Goal: Transaction & Acquisition: Obtain resource

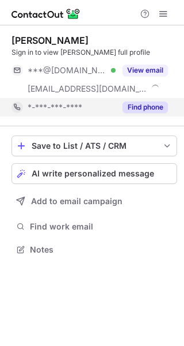
scroll to position [242, 184]
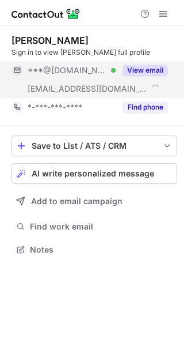
click at [129, 73] on button "View email" at bounding box center [146, 71] width 46 height 12
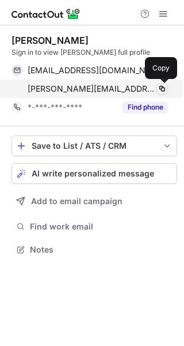
click at [164, 91] on span at bounding box center [162, 88] width 9 height 9
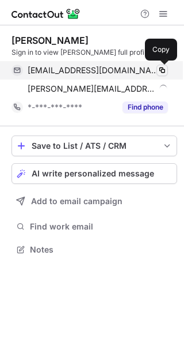
click at [163, 69] on span at bounding box center [162, 70] width 9 height 9
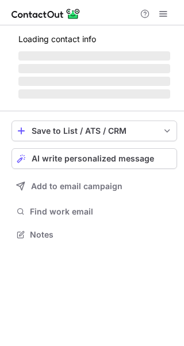
scroll to position [242, 184]
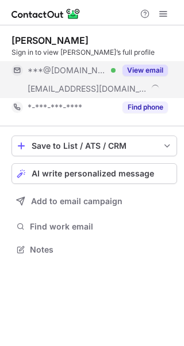
click at [142, 71] on button "View email" at bounding box center [146, 71] width 46 height 12
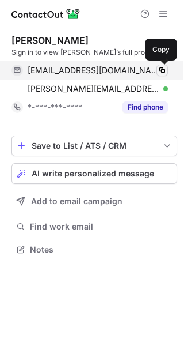
click at [157, 69] on button at bounding box center [163, 71] width 12 height 12
